Goal: Navigation & Orientation: Understand site structure

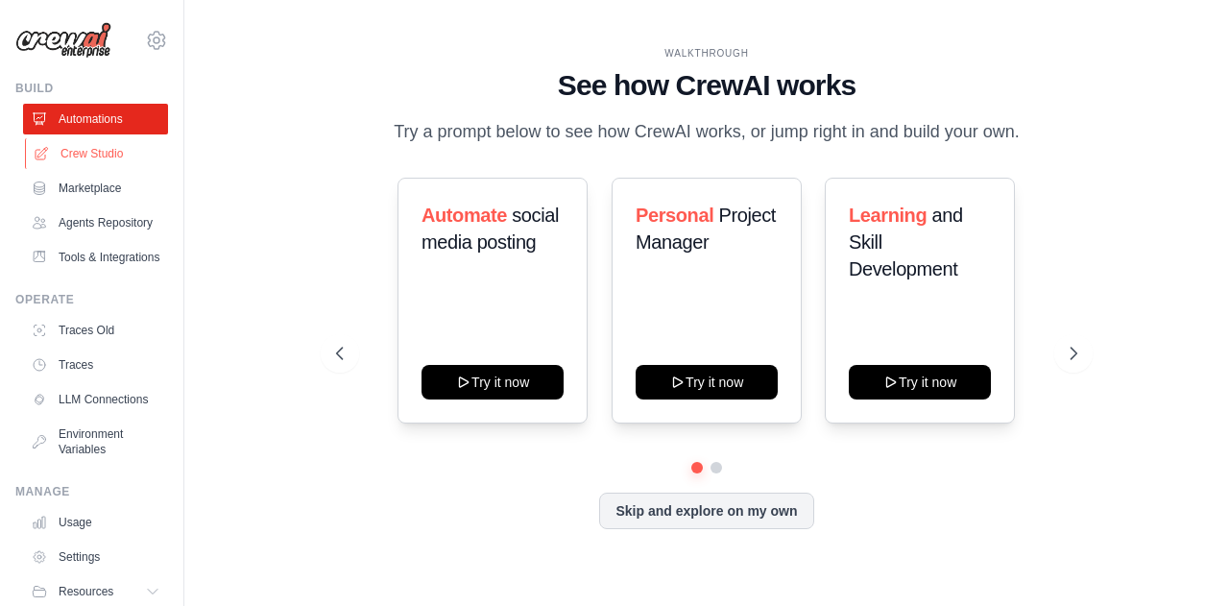
click at [96, 155] on link "Crew Studio" at bounding box center [97, 153] width 145 height 31
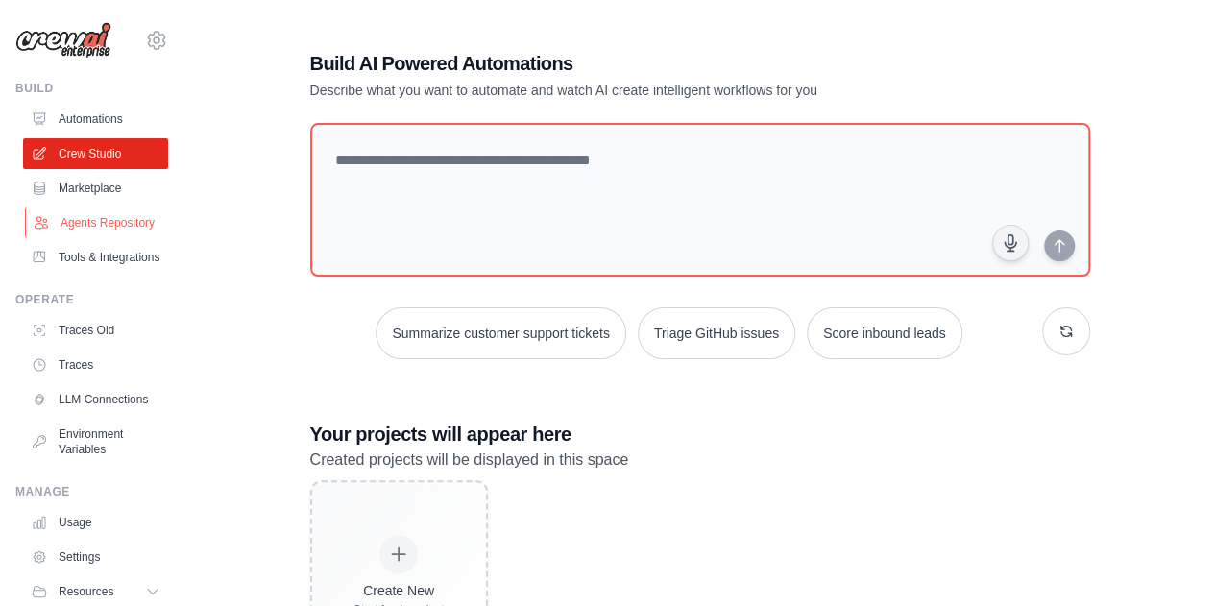
click at [75, 238] on link "Agents Repository" at bounding box center [97, 222] width 145 height 31
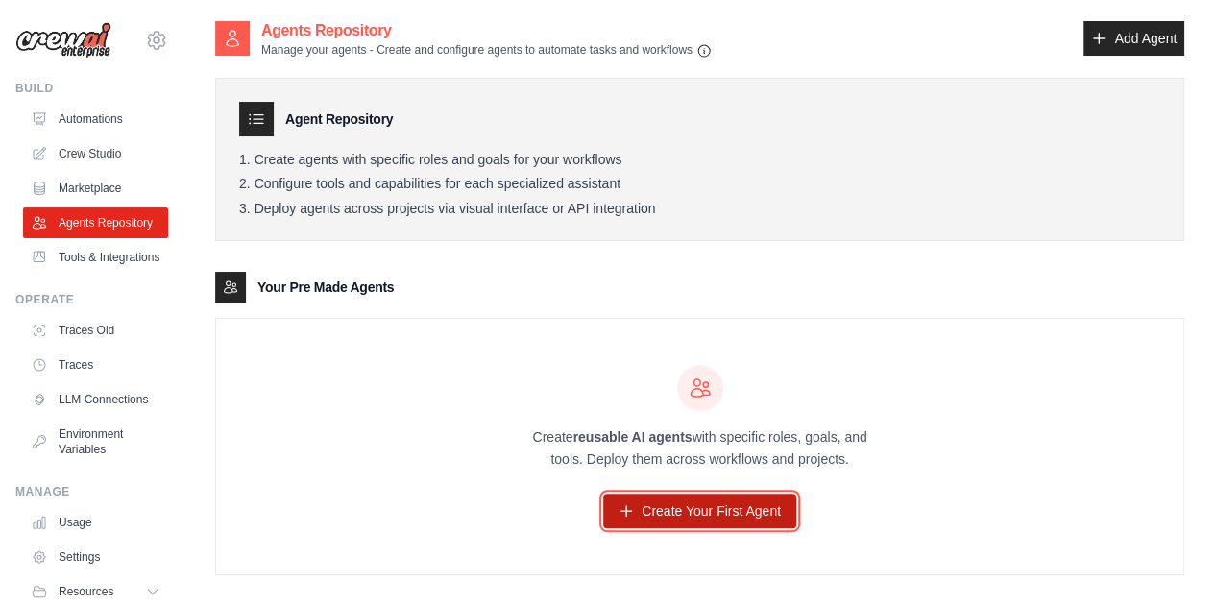
click at [693, 511] on link "Create Your First Agent" at bounding box center [699, 511] width 193 height 35
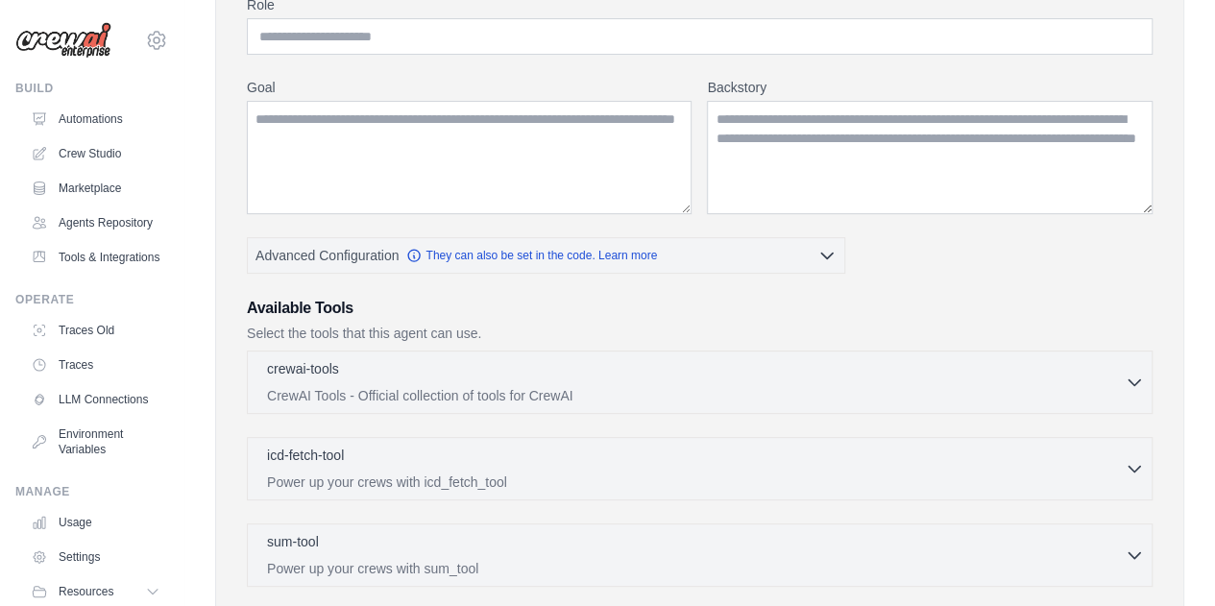
scroll to position [192, 0]
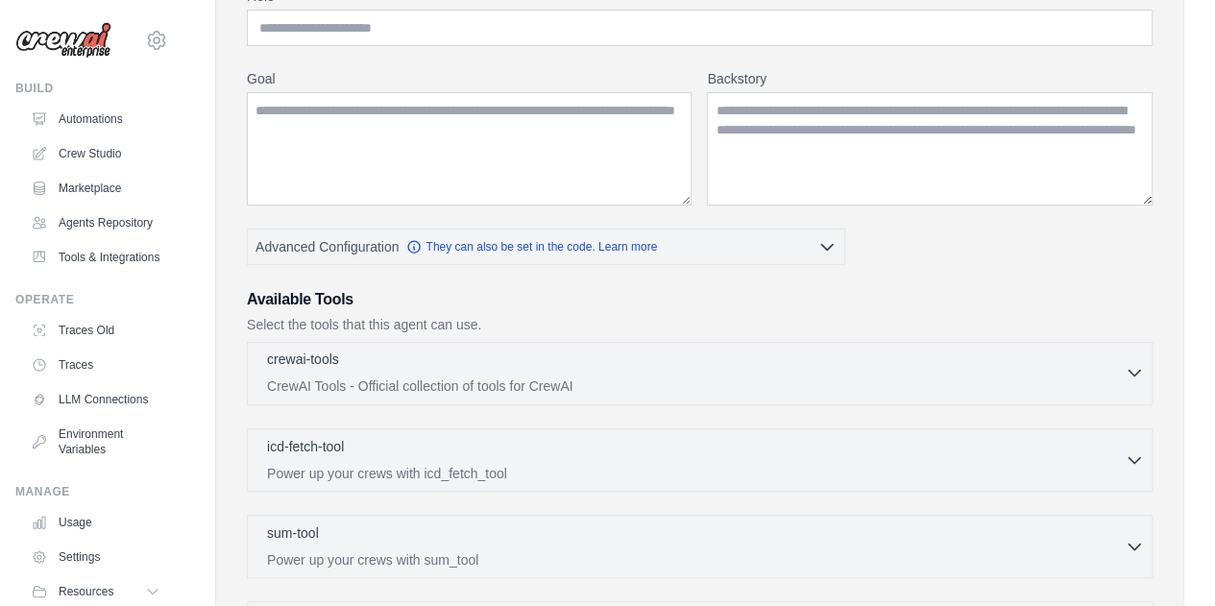
click at [1119, 367] on div "crewai-tools 0 selected" at bounding box center [696, 361] width 858 height 23
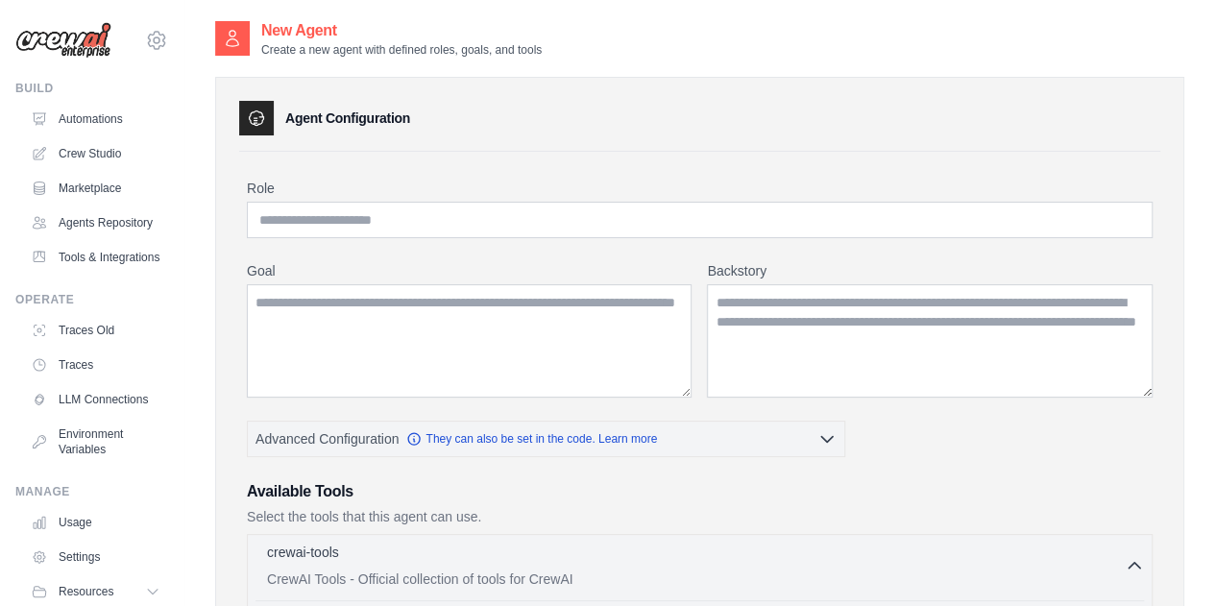
scroll to position [0, 0]
click at [91, 273] on link "Tools & Integrations" at bounding box center [97, 257] width 145 height 31
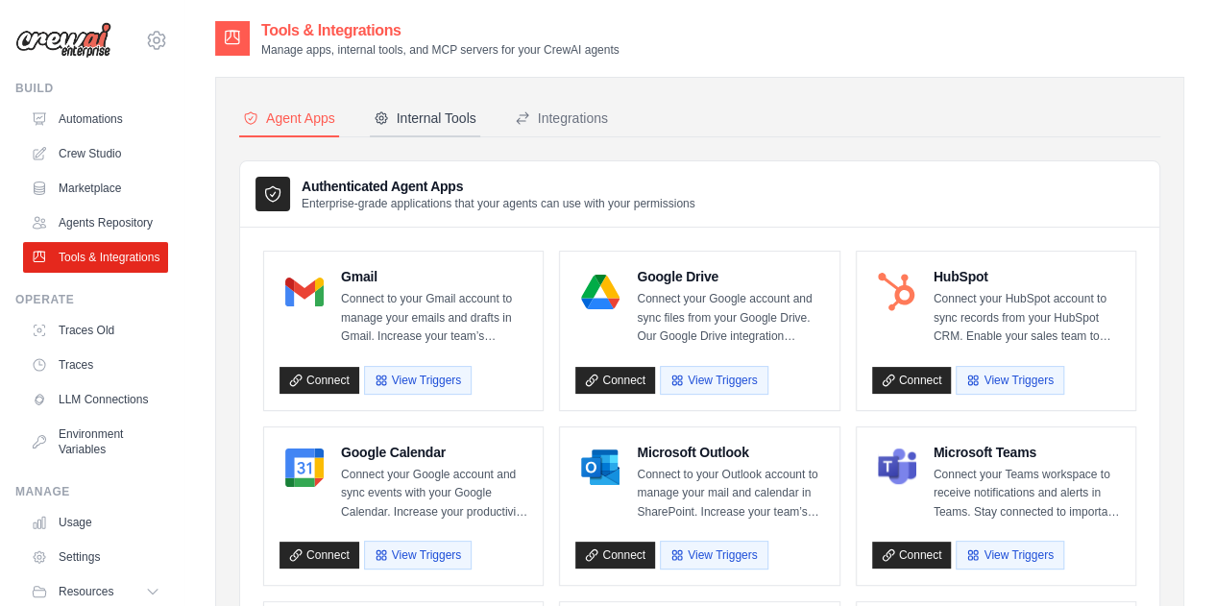
click at [426, 120] on div "Internal Tools" at bounding box center [425, 118] width 103 height 19
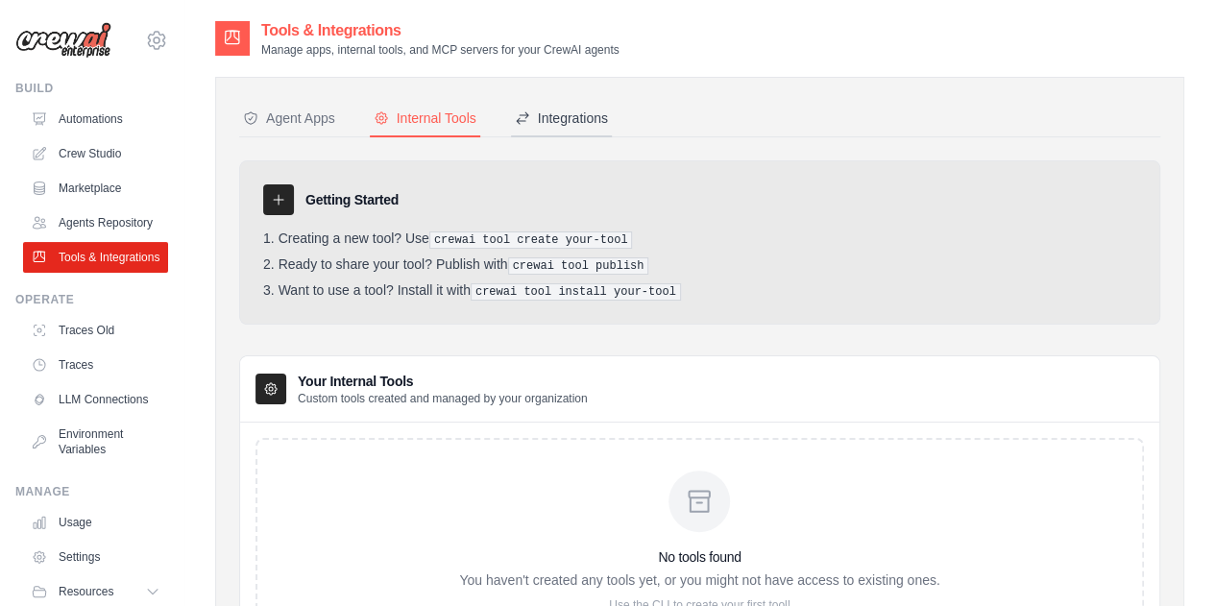
click at [534, 114] on div "Integrations" at bounding box center [561, 118] width 93 height 19
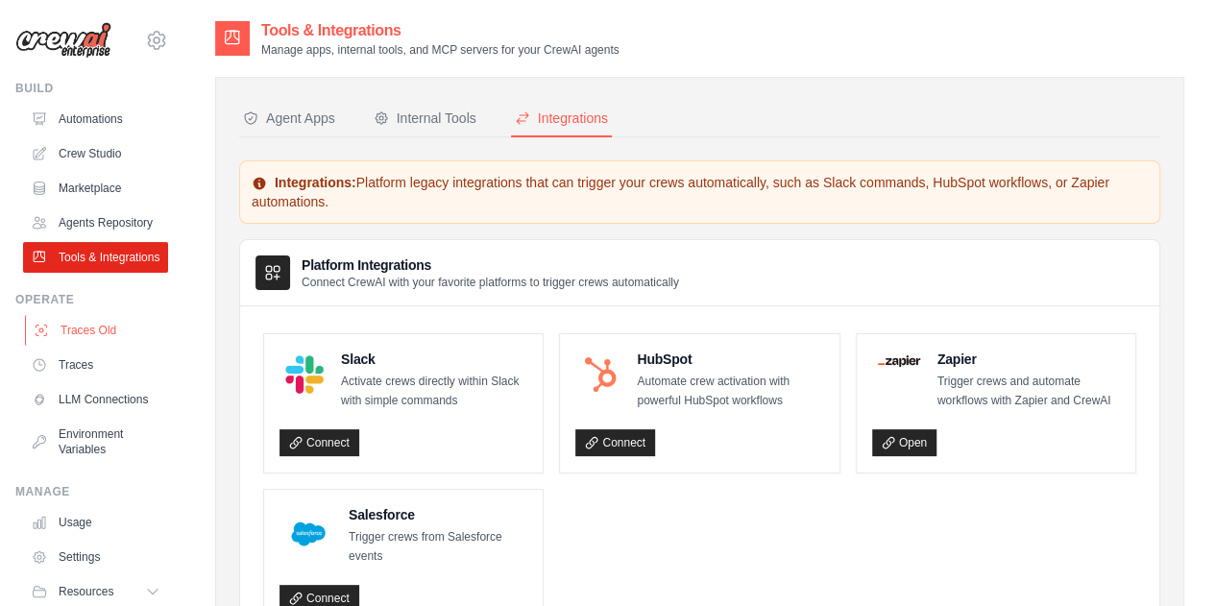
click at [99, 346] on link "Traces Old" at bounding box center [97, 330] width 145 height 31
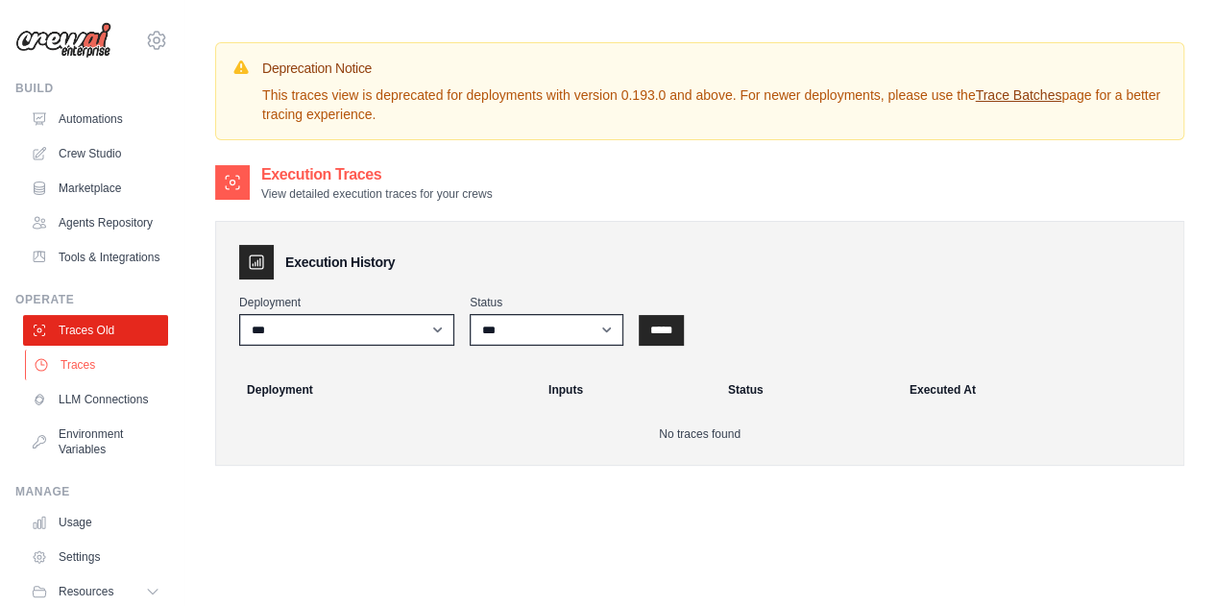
click at [75, 380] on link "Traces" at bounding box center [97, 365] width 145 height 31
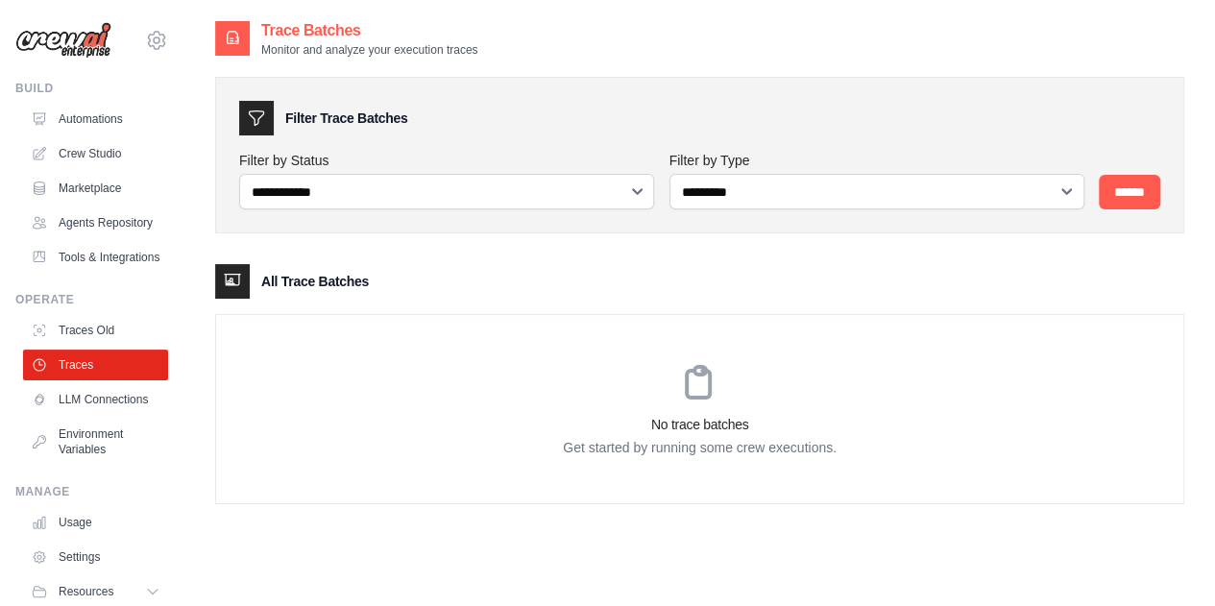
click at [74, 415] on link "LLM Connections" at bounding box center [95, 399] width 145 height 31
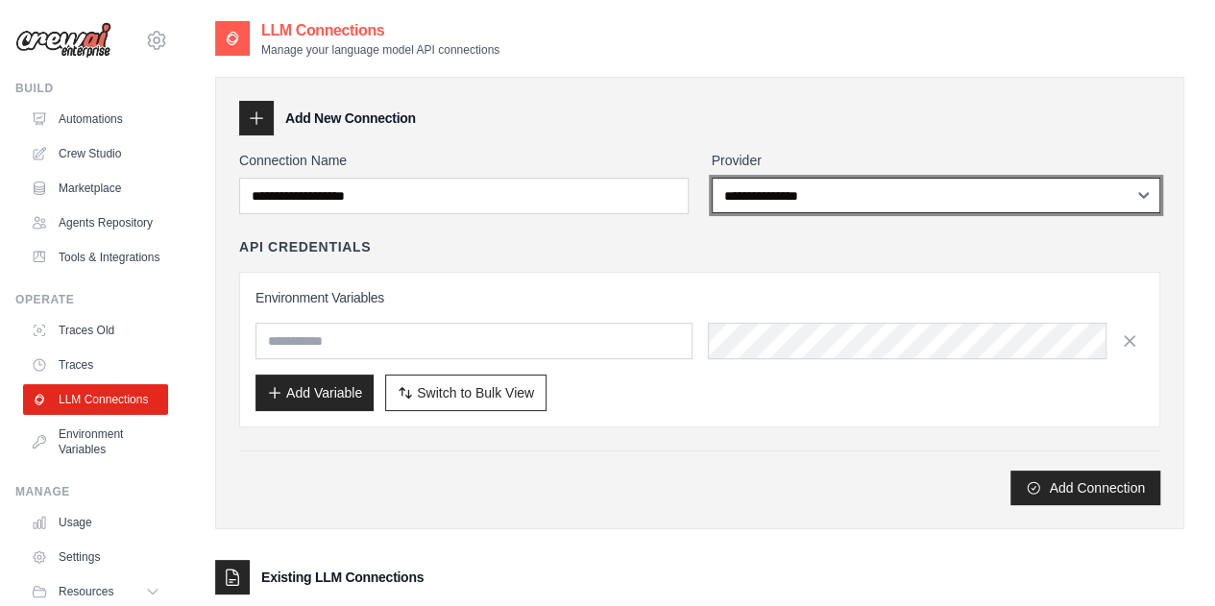
click at [1064, 202] on select "**********" at bounding box center [936, 196] width 449 height 36
select select "******"
click at [712, 178] on select "**********" at bounding box center [936, 196] width 449 height 36
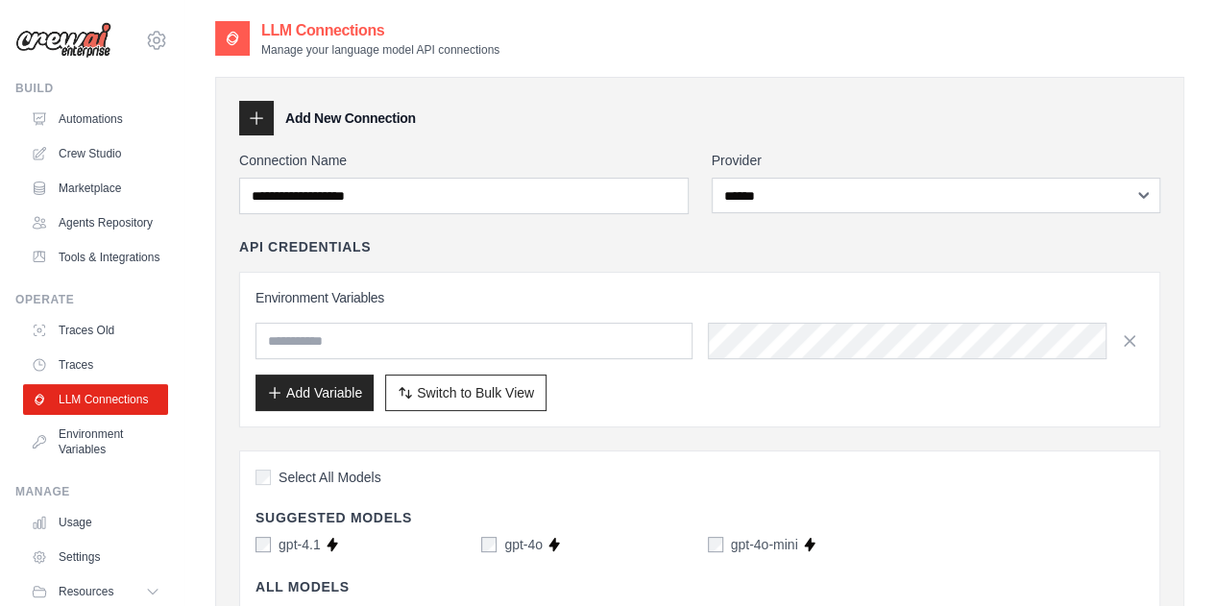
click at [577, 237] on div "API Credentials" at bounding box center [699, 246] width 921 height 19
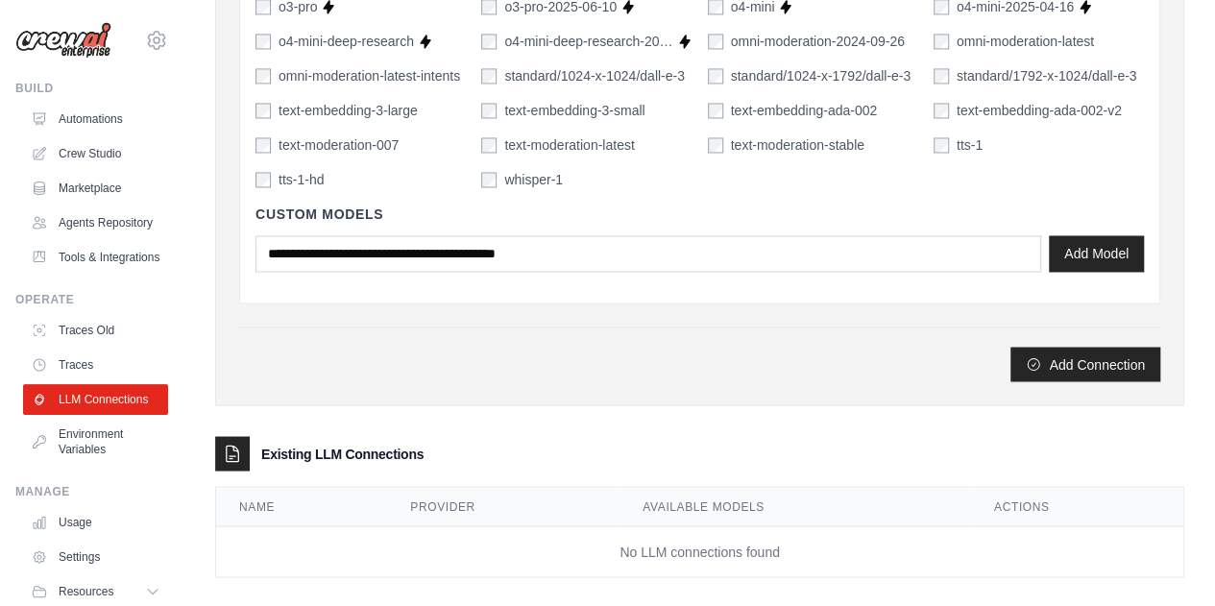
scroll to position [1487, 0]
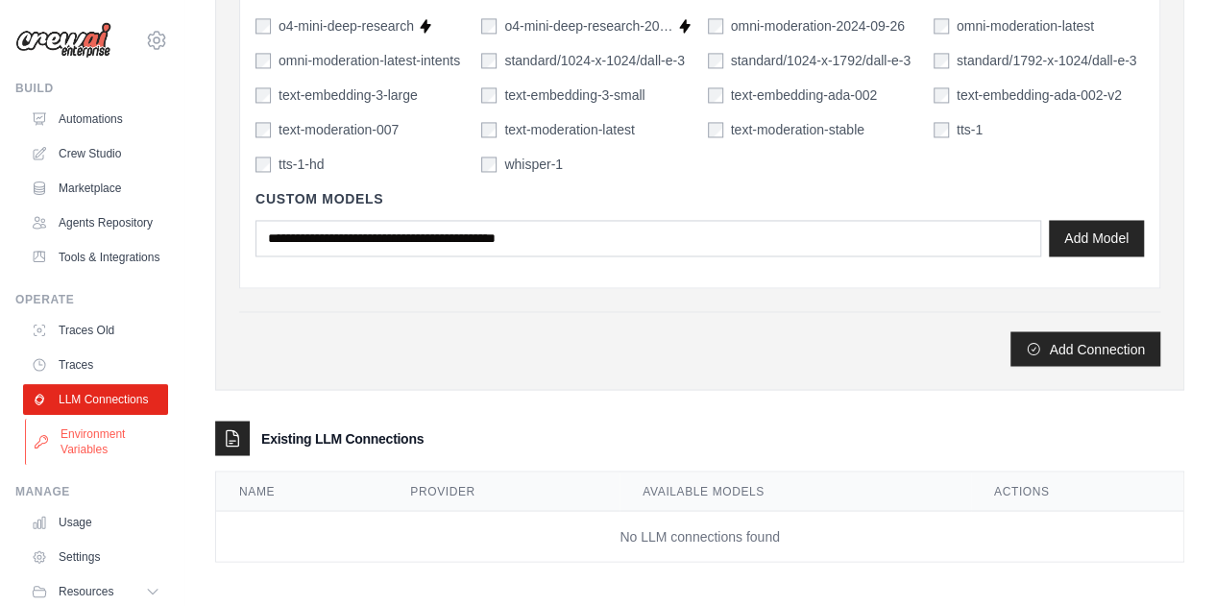
click at [88, 465] on link "Environment Variables" at bounding box center [97, 442] width 145 height 46
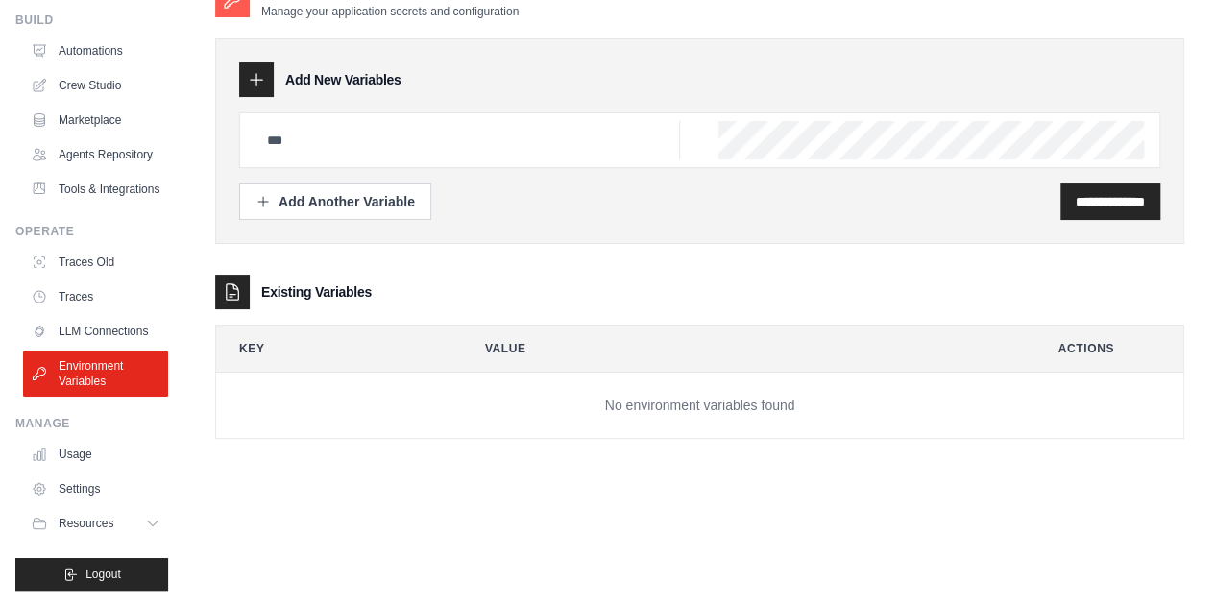
scroll to position [113, 0]
click at [109, 467] on link "Usage" at bounding box center [97, 454] width 145 height 31
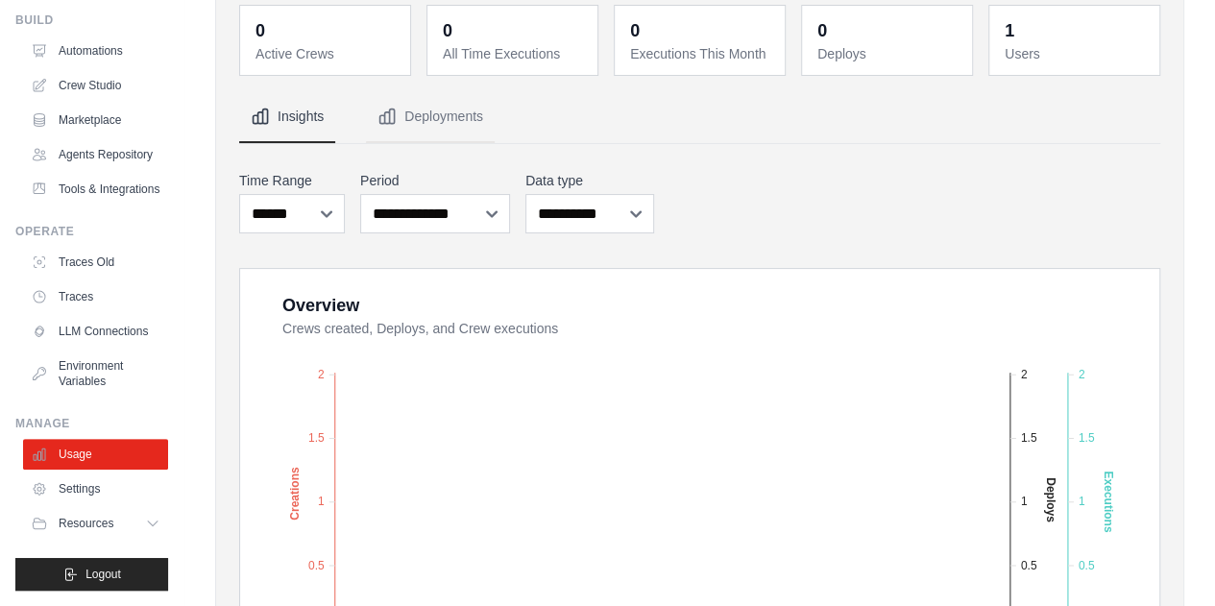
scroll to position [112, 0]
click at [147, 527] on icon at bounding box center [154, 523] width 15 height 15
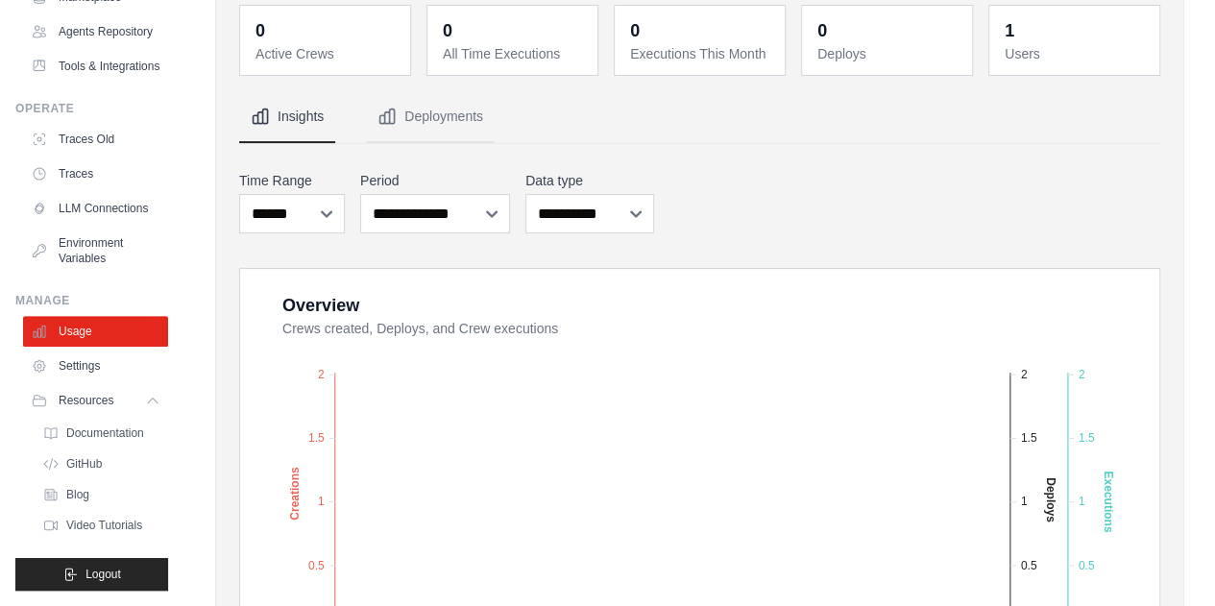
scroll to position [236, 0]
click at [86, 469] on span "GitHub" at bounding box center [86, 463] width 36 height 15
